Goal: Transaction & Acquisition: Purchase product/service

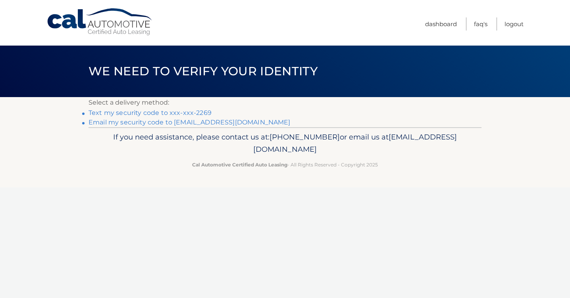
click at [162, 112] on link "Text my security code to xxx-xxx-2269" at bounding box center [150, 113] width 123 height 8
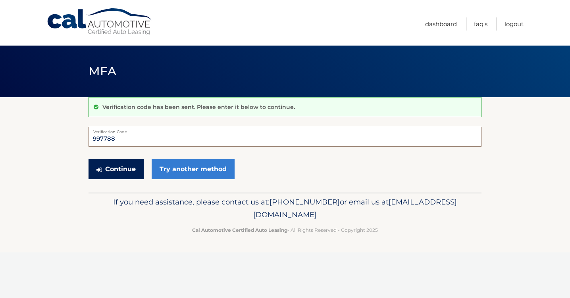
type input "997788"
click at [115, 169] on button "Continue" at bounding box center [116, 170] width 55 height 20
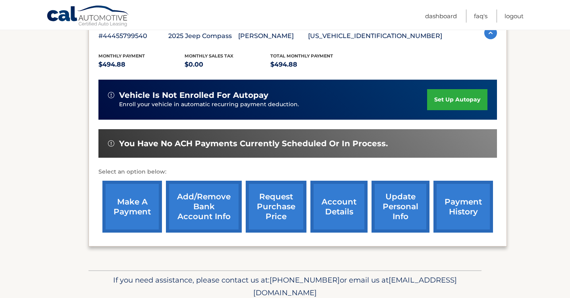
scroll to position [151, 0]
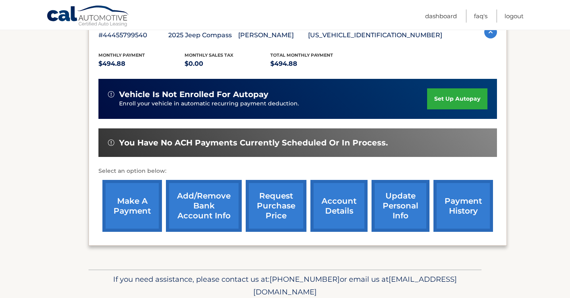
click at [468, 209] on link "payment history" at bounding box center [463, 206] width 60 height 52
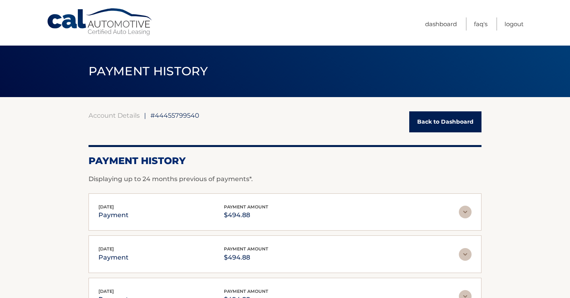
click at [430, 125] on link "Back to Dashboard" at bounding box center [445, 122] width 72 height 21
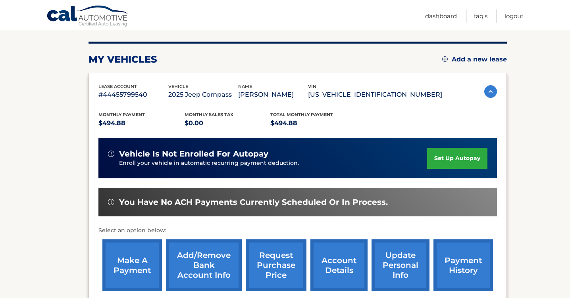
scroll to position [143, 0]
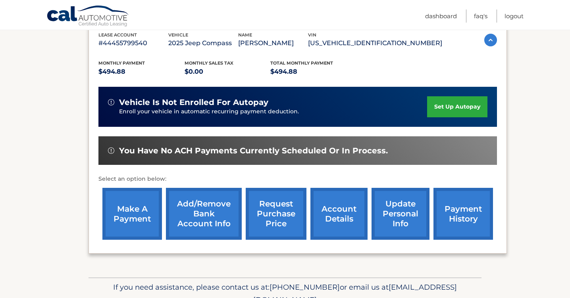
click at [130, 217] on link "make a payment" at bounding box center [132, 214] width 60 height 52
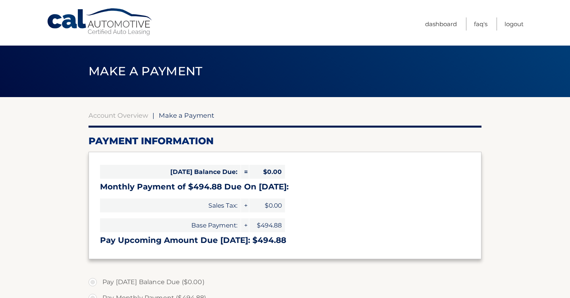
select select "ODBmZTNjMmEtOTQ2Zi00NGNkLThmZGEtOWZhMWY0OWJlZTIw"
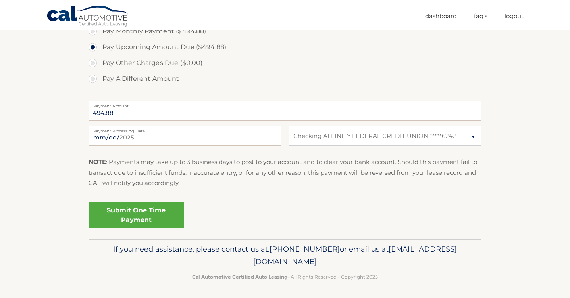
scroll to position [267, 0]
click at [139, 210] on link "Submit One Time Payment" at bounding box center [136, 215] width 95 height 25
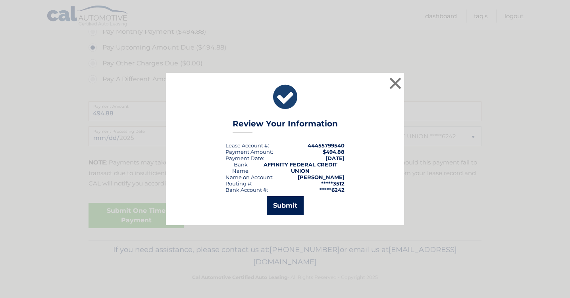
click at [292, 209] on button "Submit" at bounding box center [285, 205] width 37 height 19
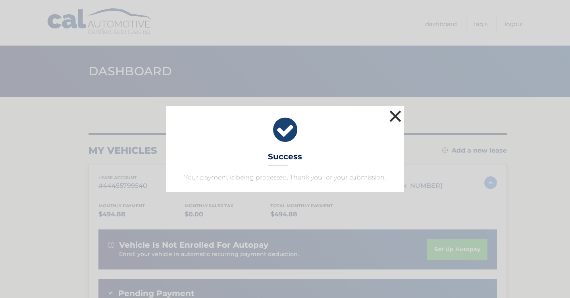
click at [397, 119] on button "×" at bounding box center [395, 116] width 16 height 16
